Goal: Check status: Check status

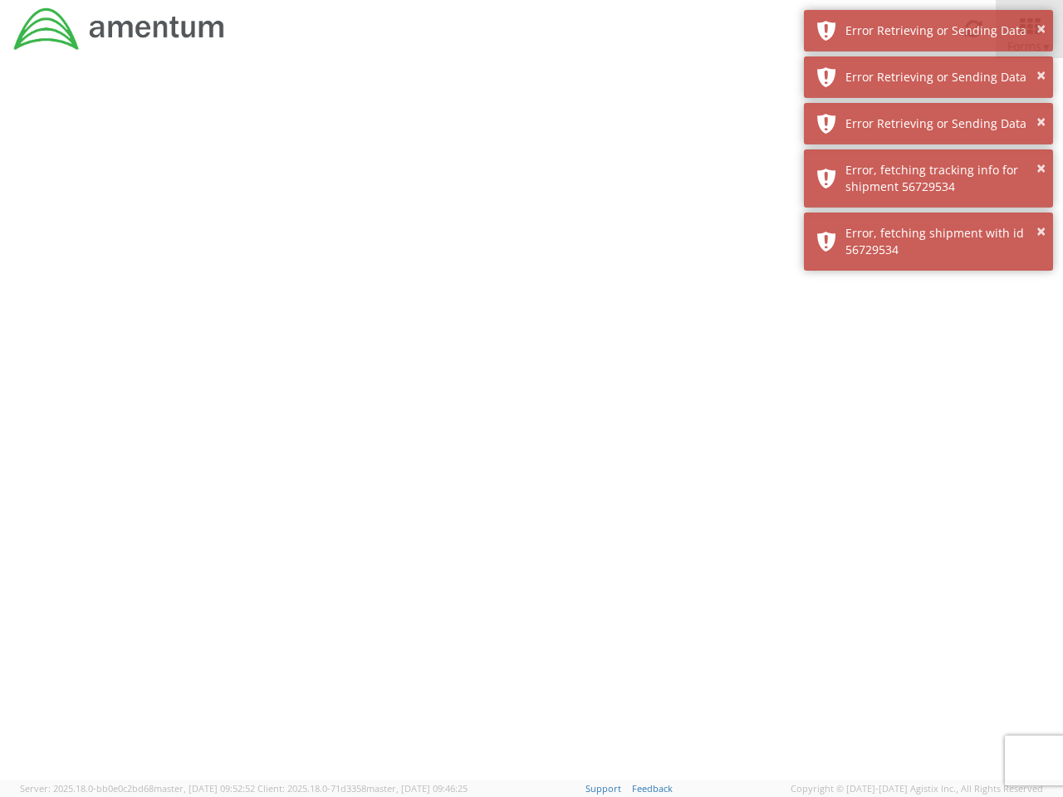
click at [531, 428] on div at bounding box center [531, 419] width 1063 height 722
click at [928, 31] on div "Error Retrieving or Sending Data" at bounding box center [942, 30] width 195 height 17
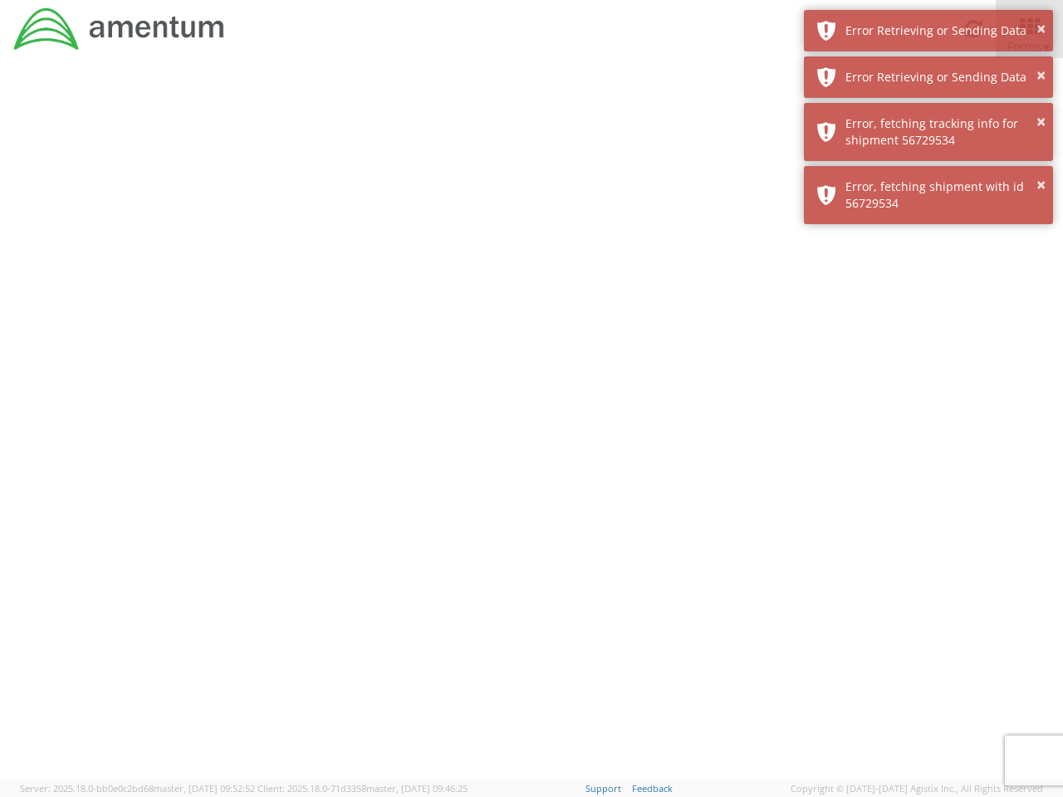
click at [928, 77] on div "Error Retrieving or Sending Data" at bounding box center [942, 77] width 195 height 17
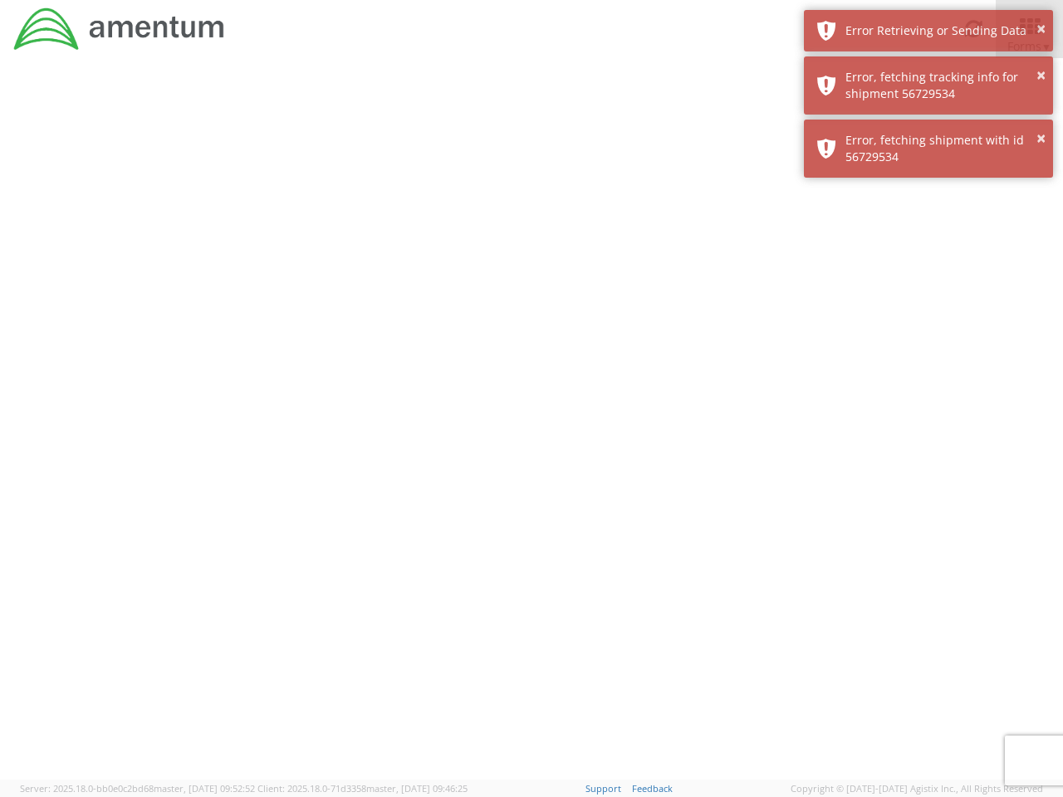
click at [928, 124] on div "× Error, fetching shipment with id 56729534" at bounding box center [928, 149] width 249 height 58
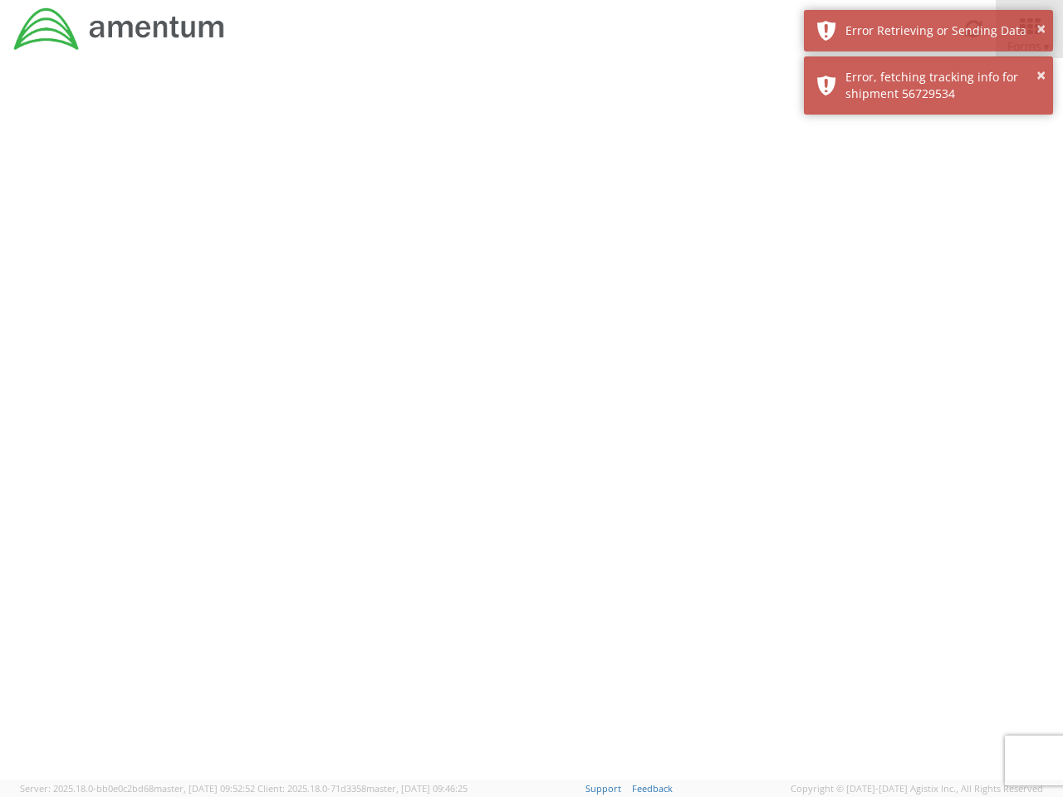
click at [928, 179] on div at bounding box center [531, 419] width 1063 height 722
click at [928, 242] on div at bounding box center [531, 419] width 1063 height 722
